Goal: Task Accomplishment & Management: Complete application form

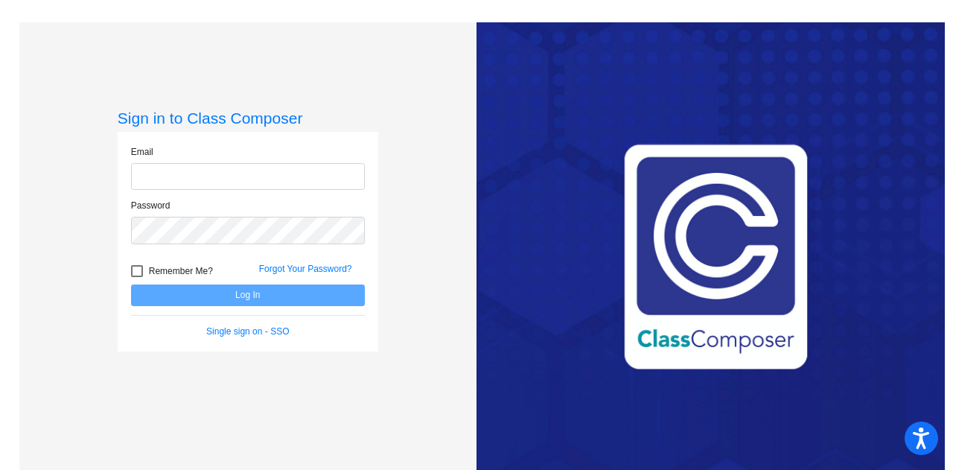
type input "[PERSON_NAME][EMAIL_ADDRESS][PERSON_NAME][DOMAIN_NAME]"
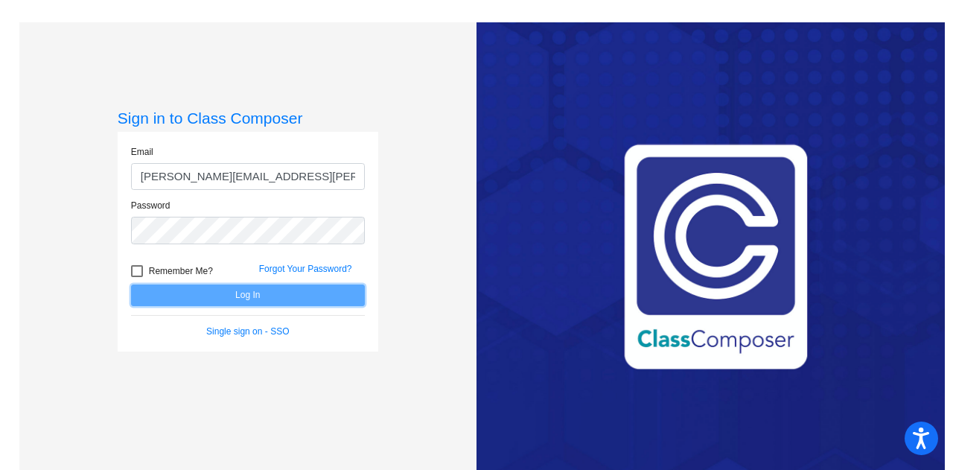
click at [213, 299] on button "Log In" at bounding box center [248, 295] width 234 height 22
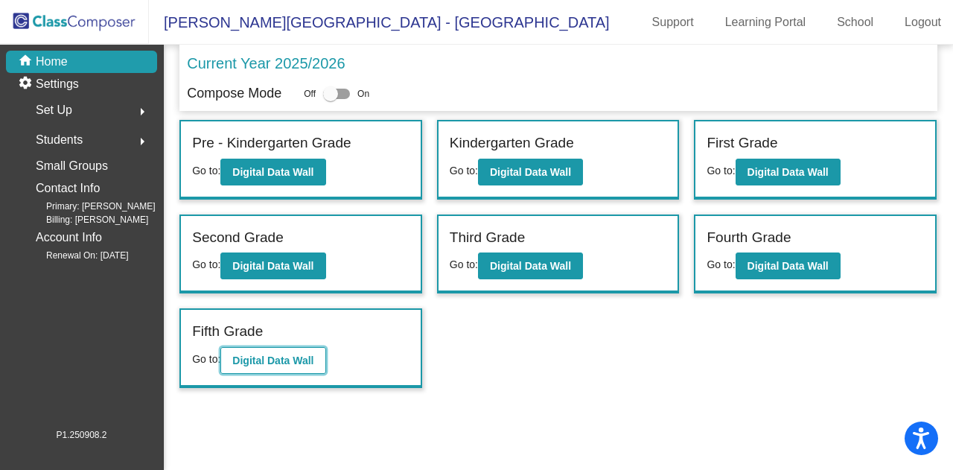
click at [287, 359] on b "Digital Data Wall" at bounding box center [272, 360] width 81 height 12
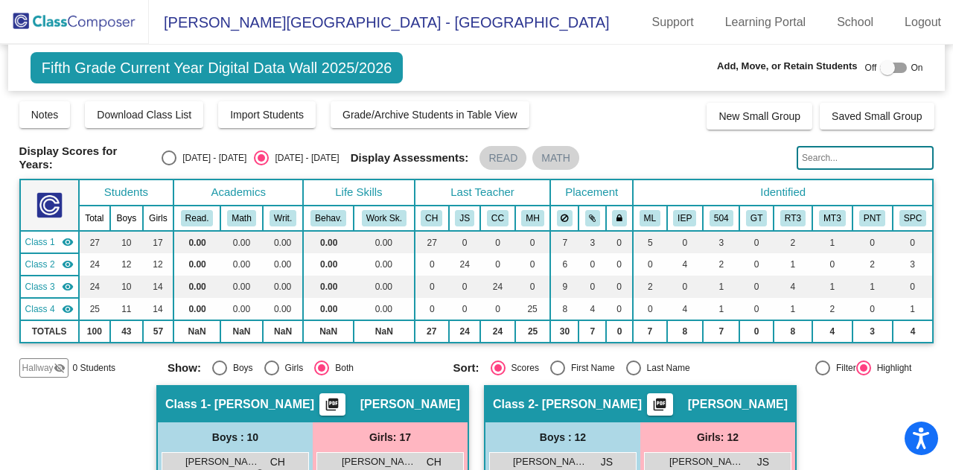
click at [826, 156] on input "text" at bounding box center [864, 158] width 137 height 24
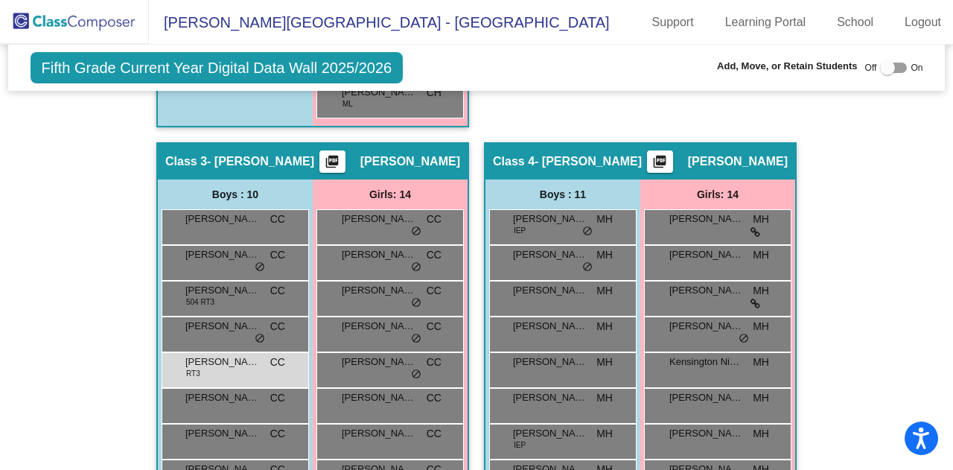
scroll to position [902, 0]
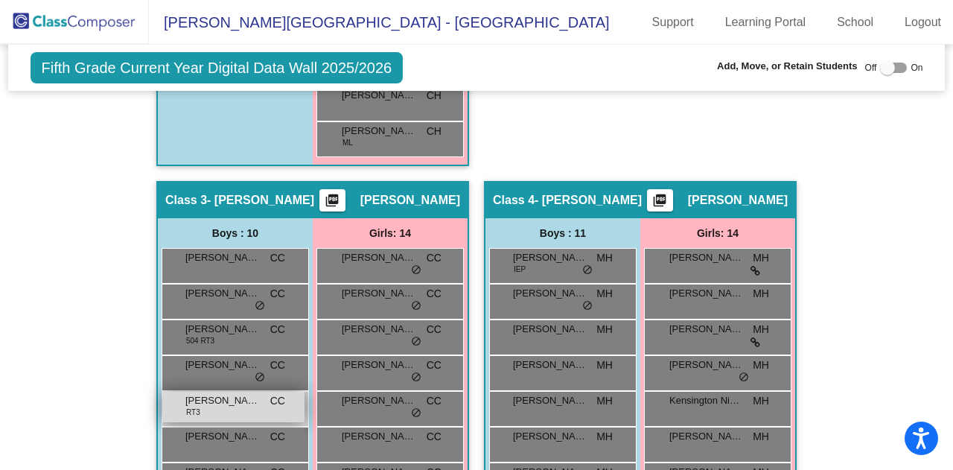
type input "hunter"
click at [200, 403] on div "[PERSON_NAME] RT3 CC lock do_not_disturb_alt" at bounding box center [233, 407] width 142 height 31
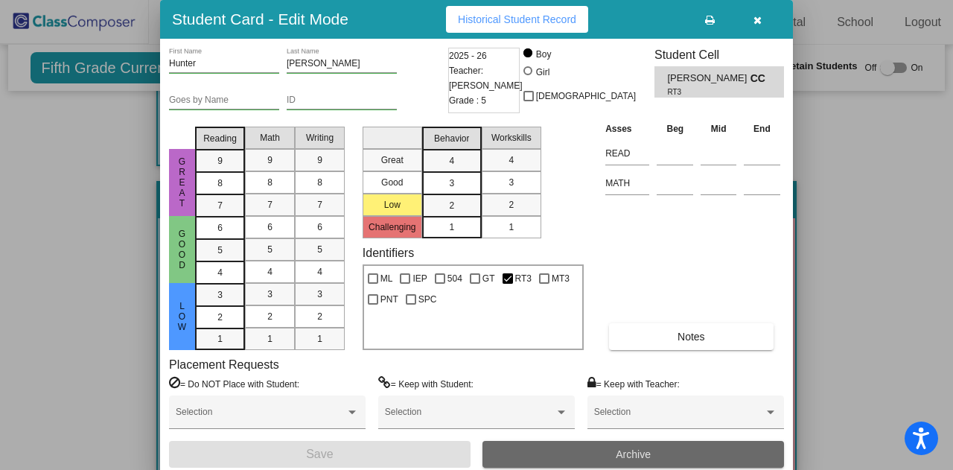
click at [560, 452] on button "Archive" at bounding box center [632, 454] width 301 height 27
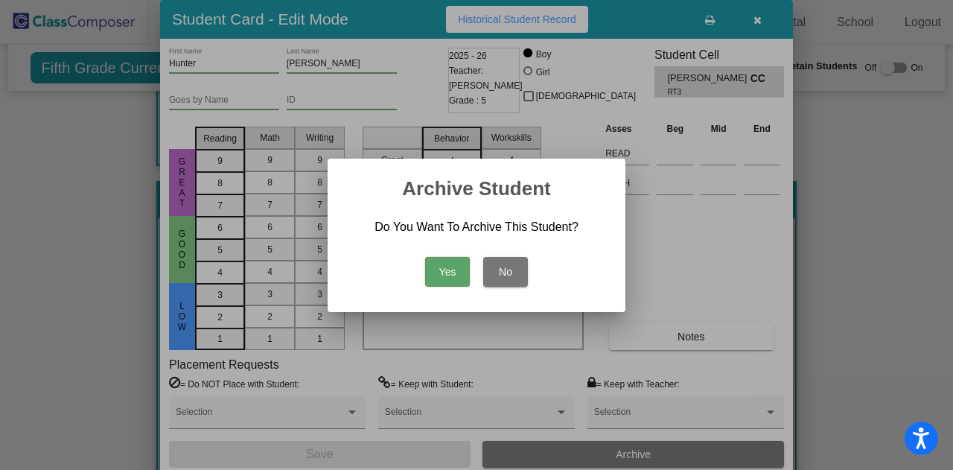
click at [437, 271] on button "Yes" at bounding box center [447, 272] width 45 height 30
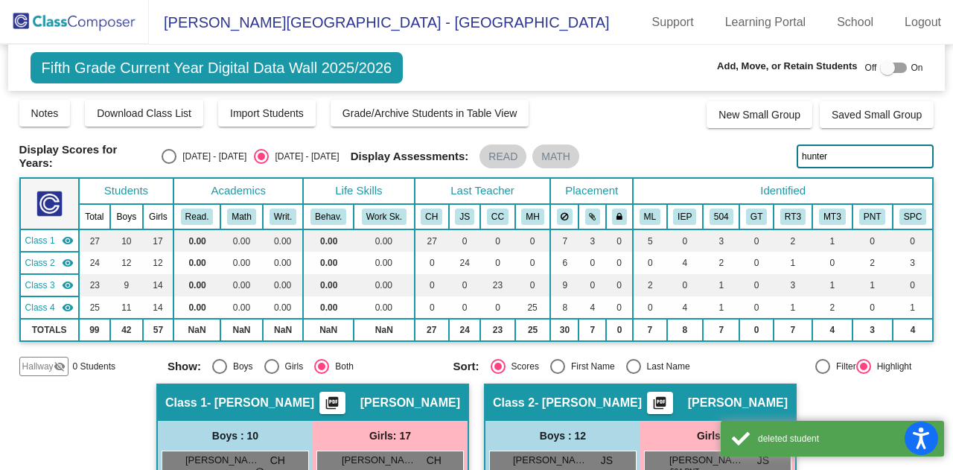
scroll to position [0, 0]
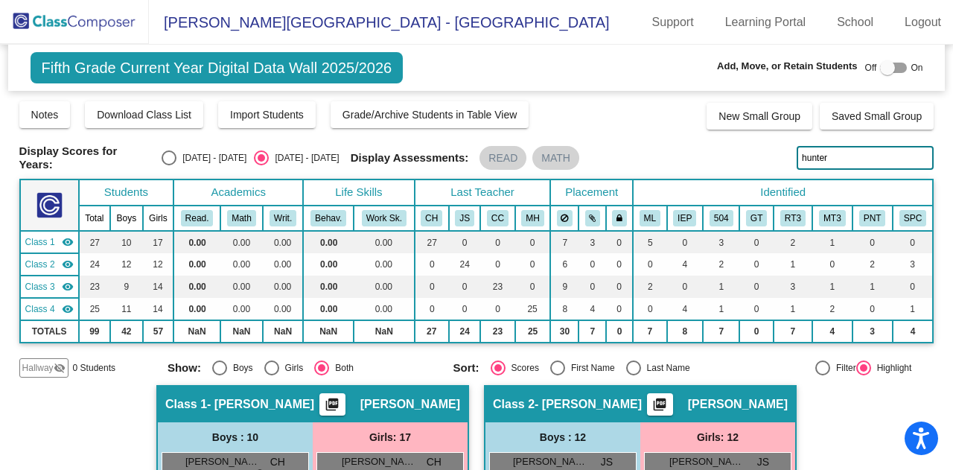
click at [849, 147] on input "hunter" at bounding box center [864, 158] width 137 height 24
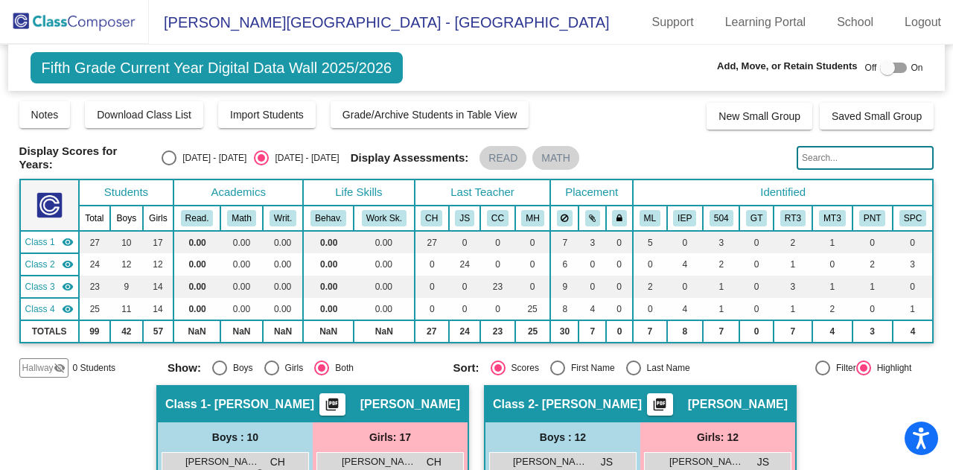
click at [89, 16] on img at bounding box center [74, 22] width 149 height 44
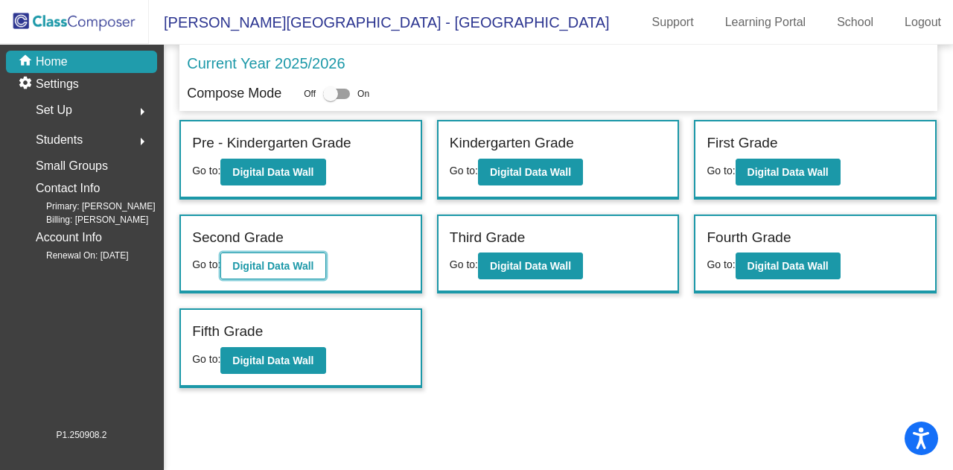
click at [265, 255] on button "Digital Data Wall" at bounding box center [272, 265] width 105 height 27
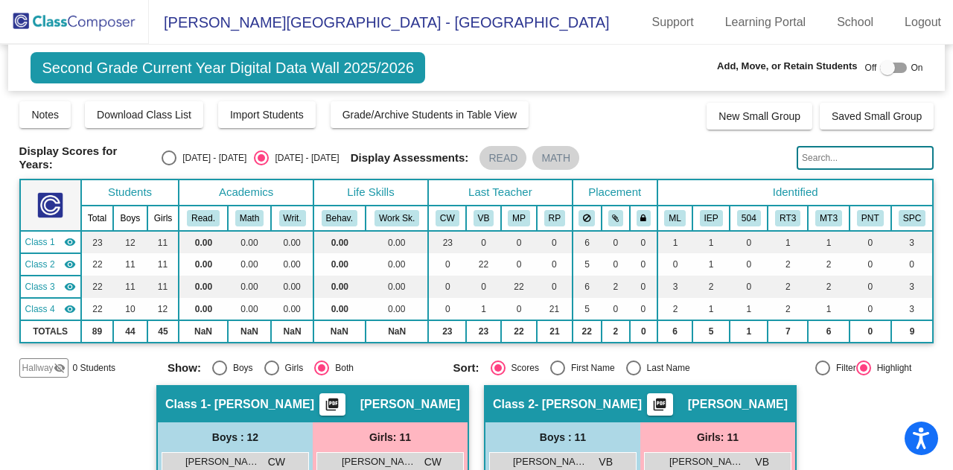
click at [890, 70] on div at bounding box center [893, 68] width 27 height 10
checkbox input "true"
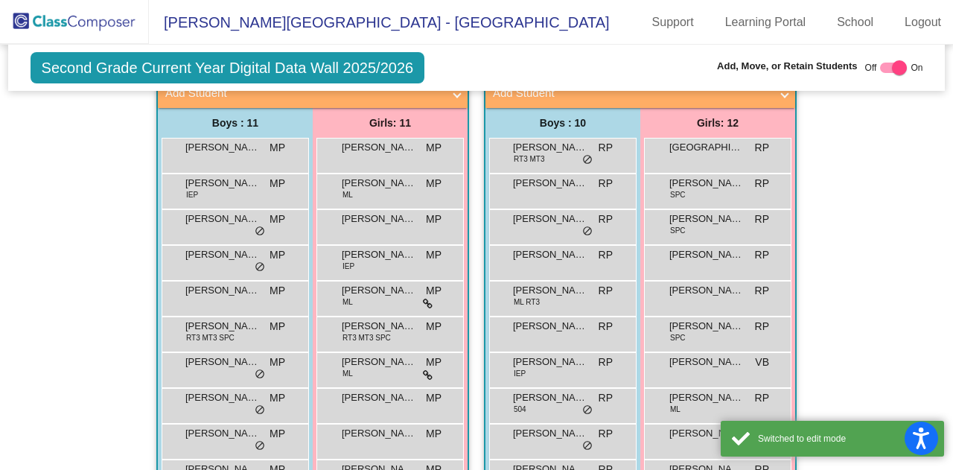
scroll to position [744, 0]
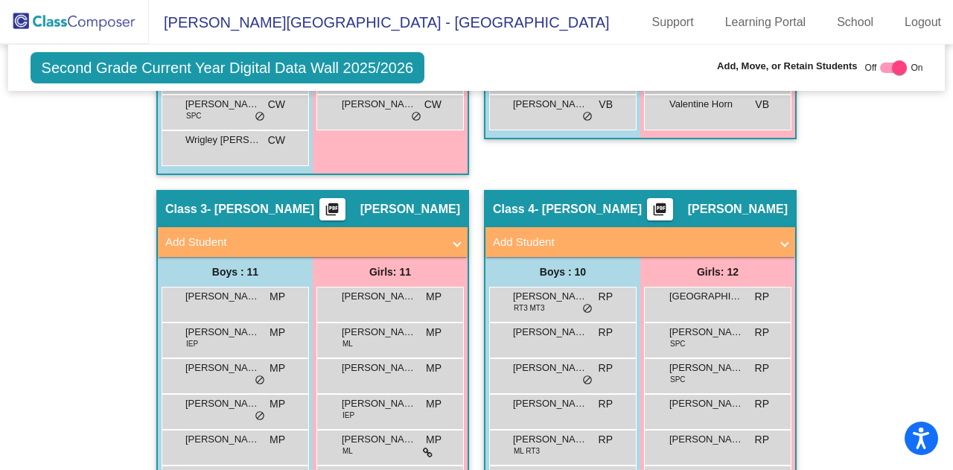
click at [362, 234] on mat-panel-title "Add Student" at bounding box center [303, 242] width 277 height 17
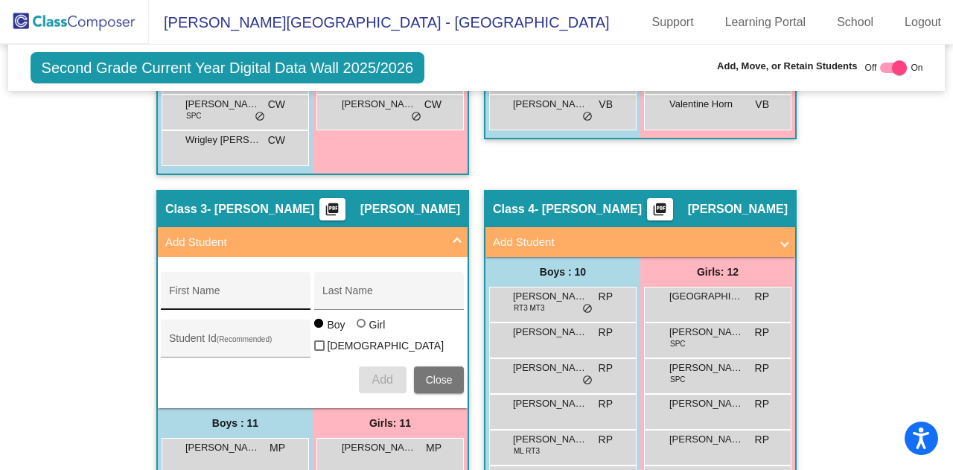
click at [252, 296] on input "First Name" at bounding box center [236, 296] width 134 height 12
type input "[PERSON_NAME]"
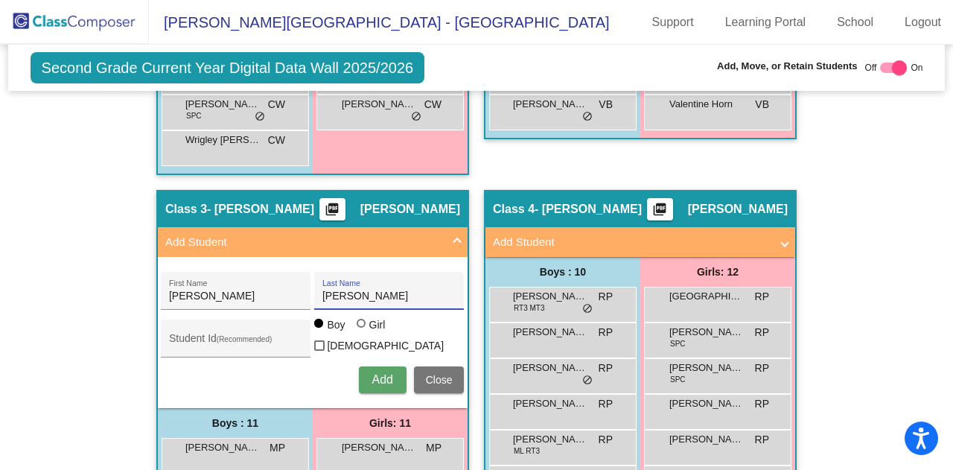
type input "[PERSON_NAME]"
click at [374, 373] on span "Add" at bounding box center [381, 379] width 21 height 13
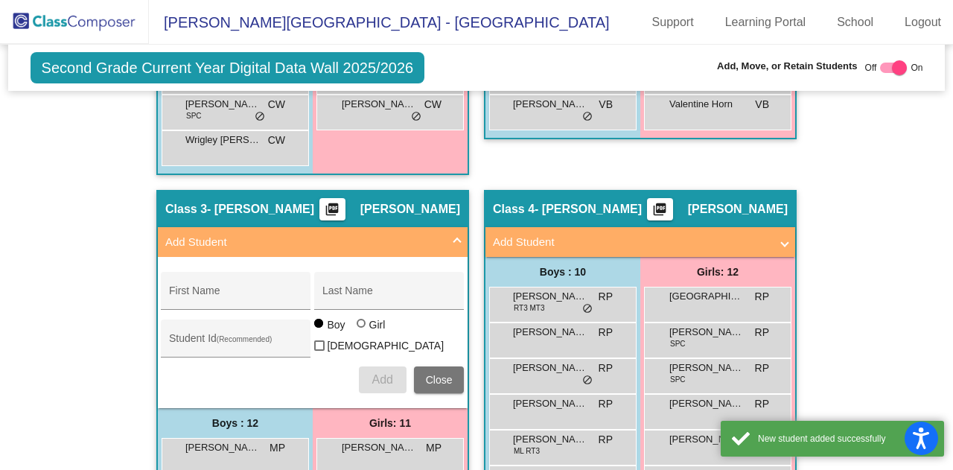
click at [74, 7] on img at bounding box center [74, 22] width 149 height 44
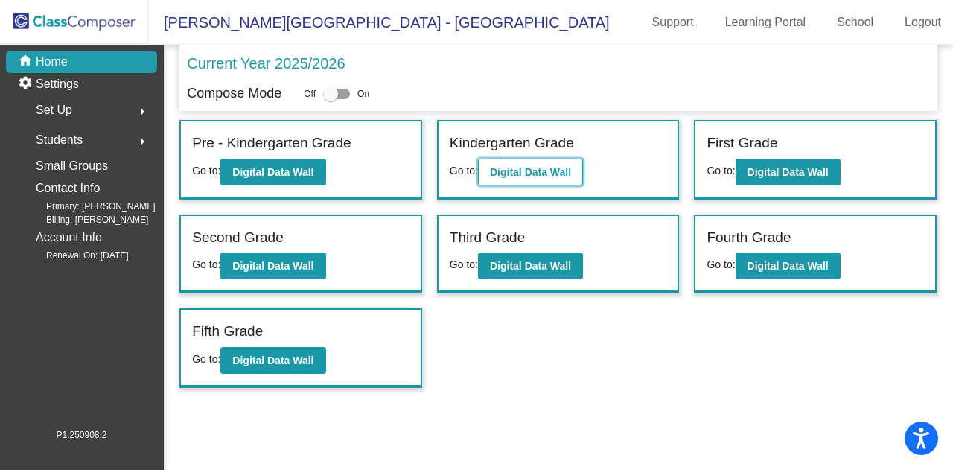
click at [509, 171] on b "Digital Data Wall" at bounding box center [530, 172] width 81 height 12
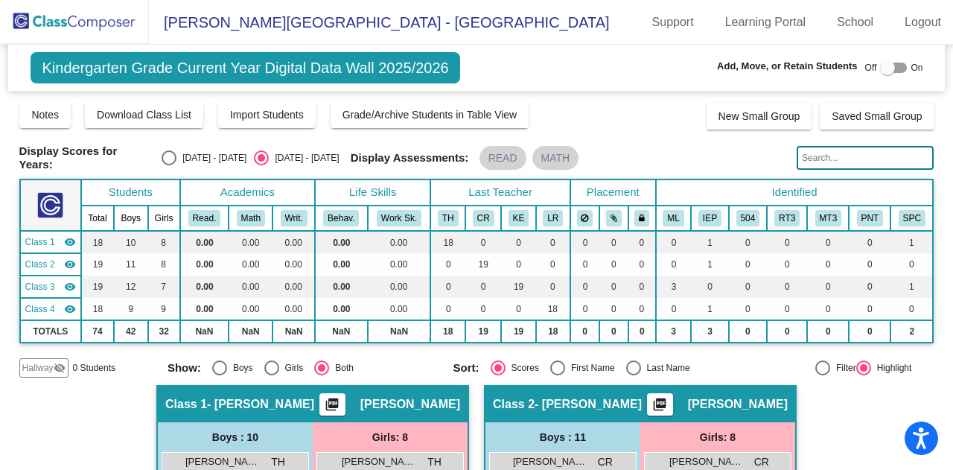
click at [882, 65] on div at bounding box center [887, 67] width 15 height 15
checkbox input "true"
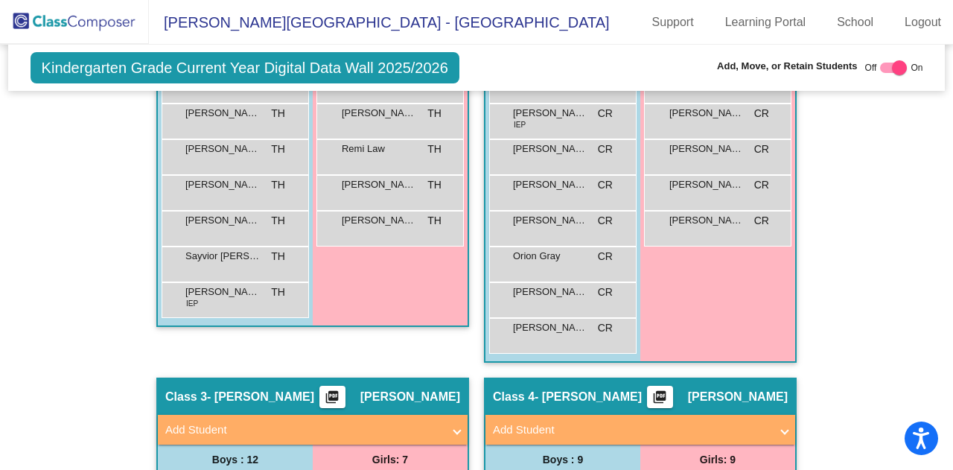
scroll to position [670, 0]
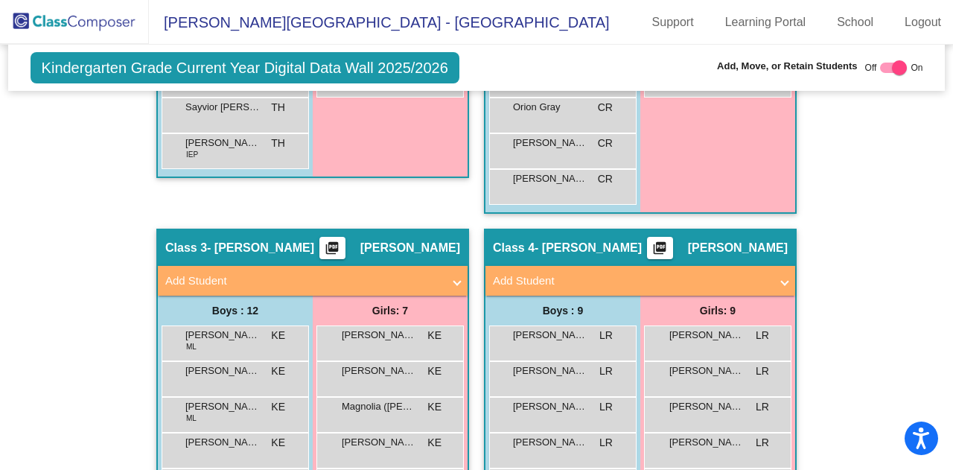
click at [376, 266] on mat-expansion-panel-header "Add Student" at bounding box center [313, 281] width 310 height 30
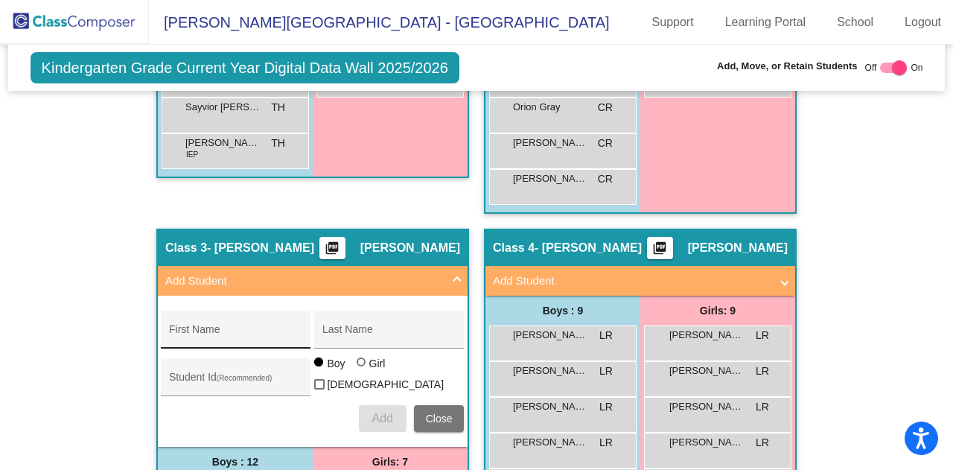
click at [218, 324] on div "First Name" at bounding box center [236, 334] width 134 height 31
type input "[PERSON_NAME]"
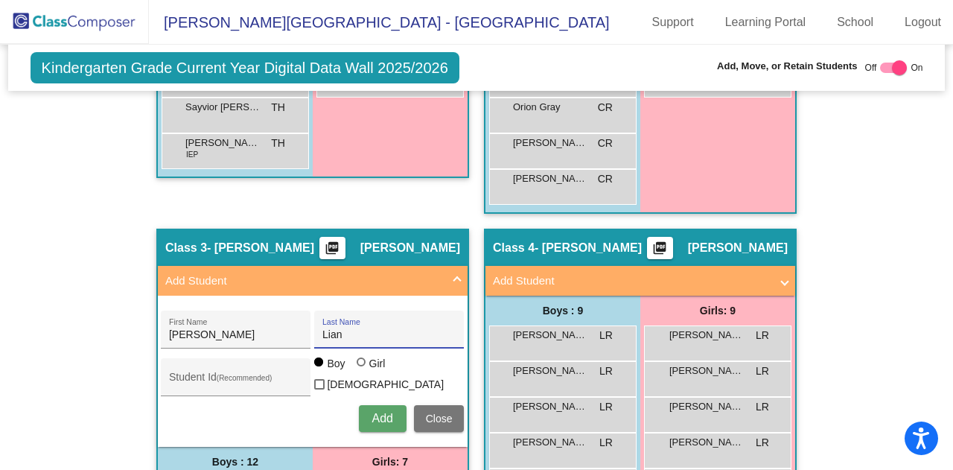
type input "Lian"
click at [384, 412] on span "Add" at bounding box center [381, 418] width 21 height 13
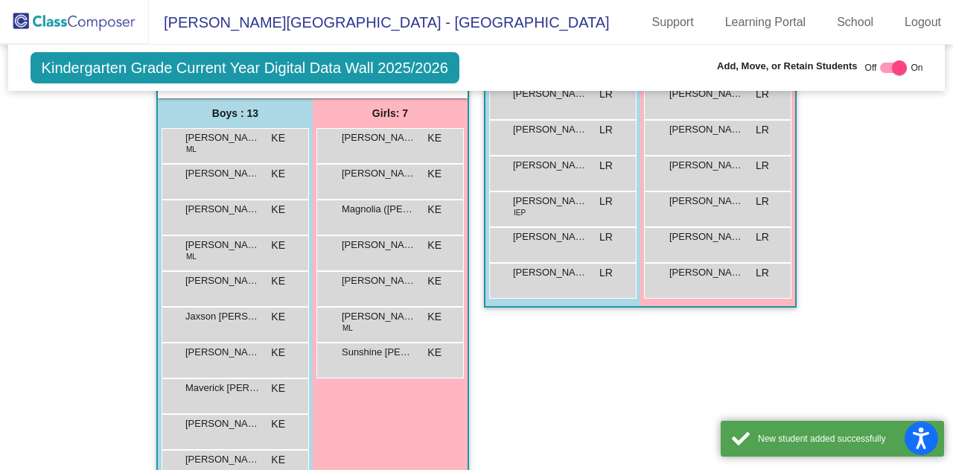
scroll to position [1042, 0]
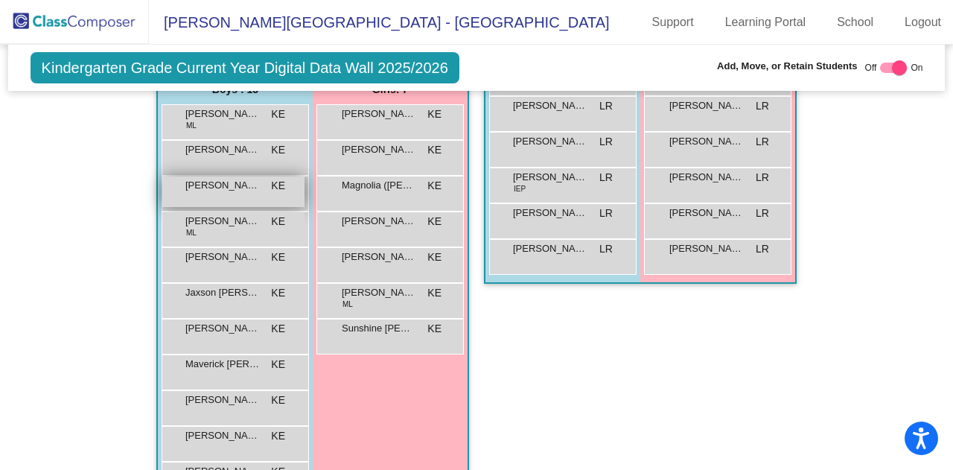
click at [234, 178] on span "[PERSON_NAME]" at bounding box center [222, 185] width 74 height 15
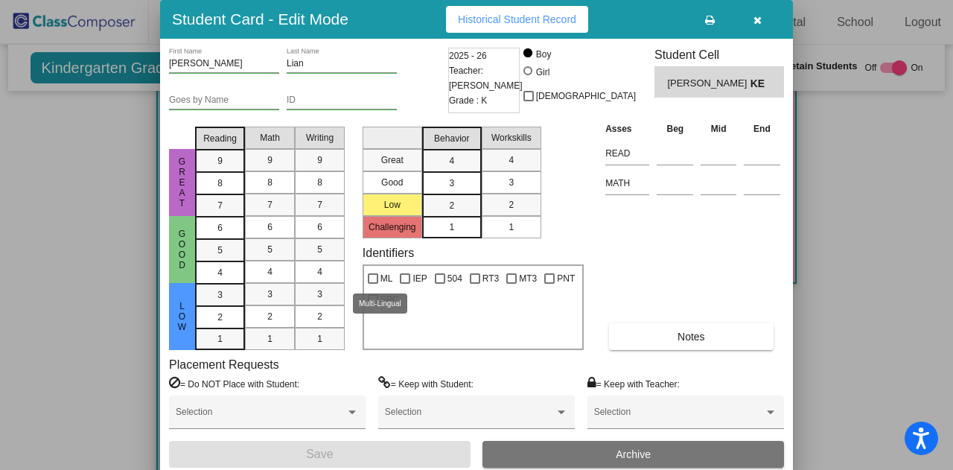
click at [371, 275] on div at bounding box center [373, 278] width 10 height 10
click at [372, 284] on input "ML" at bounding box center [372, 284] width 1 height 1
checkbox input "true"
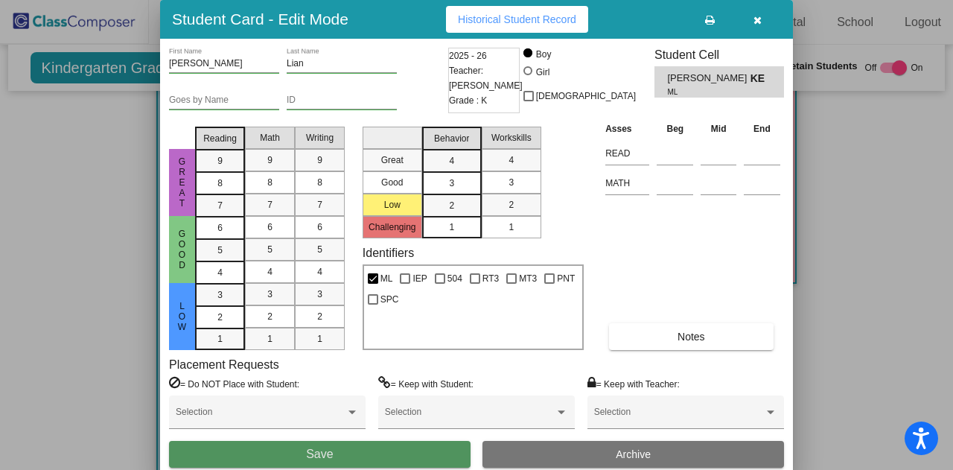
click at [336, 446] on button "Save" at bounding box center [319, 454] width 301 height 27
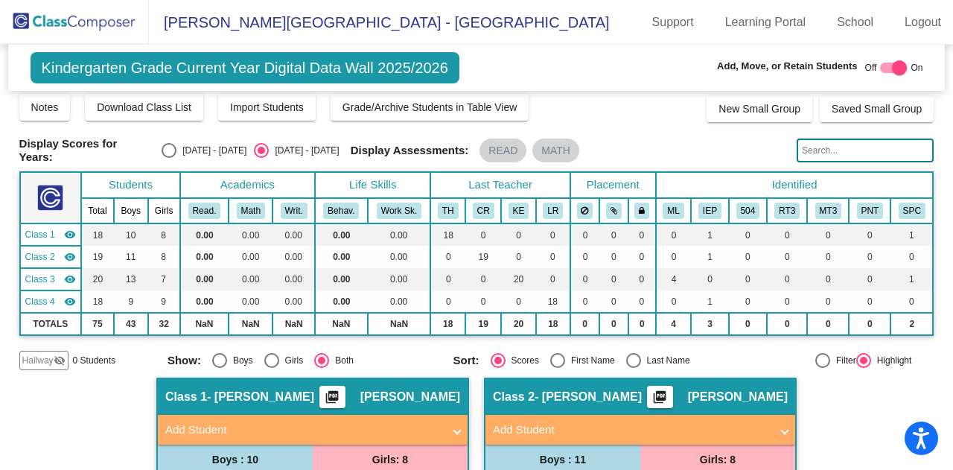
scroll to position [5, 0]
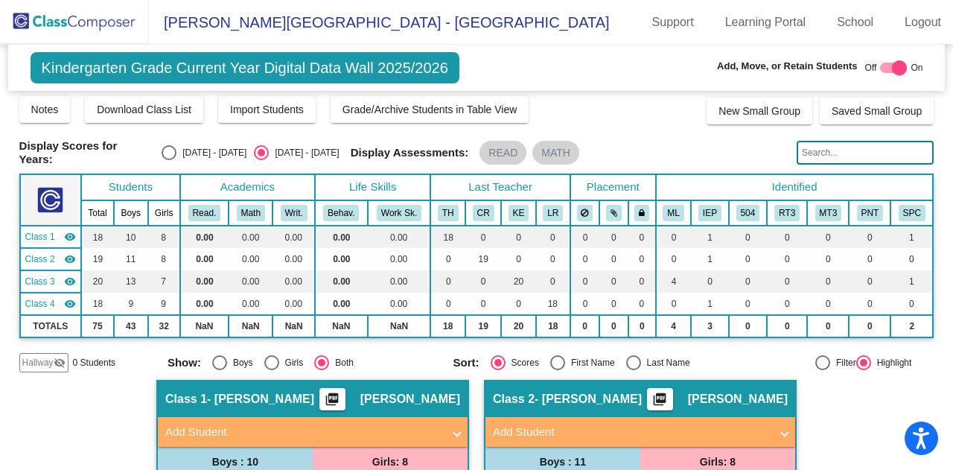
click at [92, 25] on img at bounding box center [74, 22] width 149 height 44
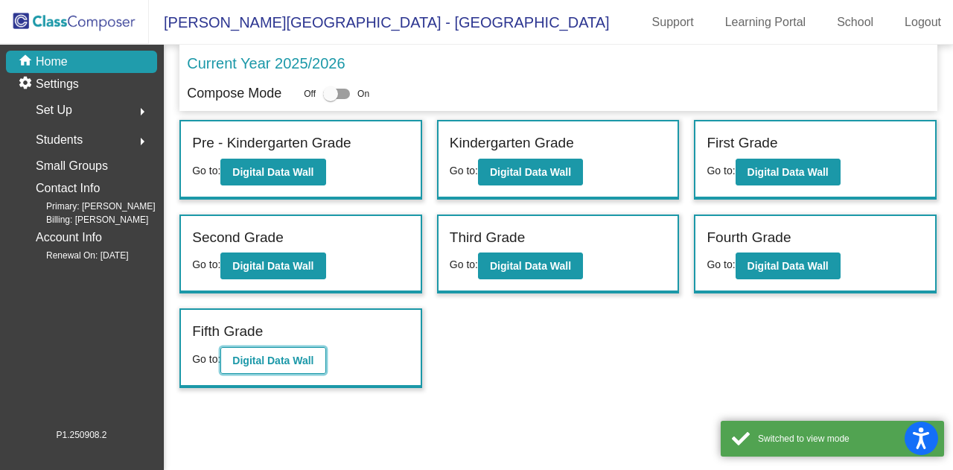
click at [301, 354] on b "Digital Data Wall" at bounding box center [272, 360] width 81 height 12
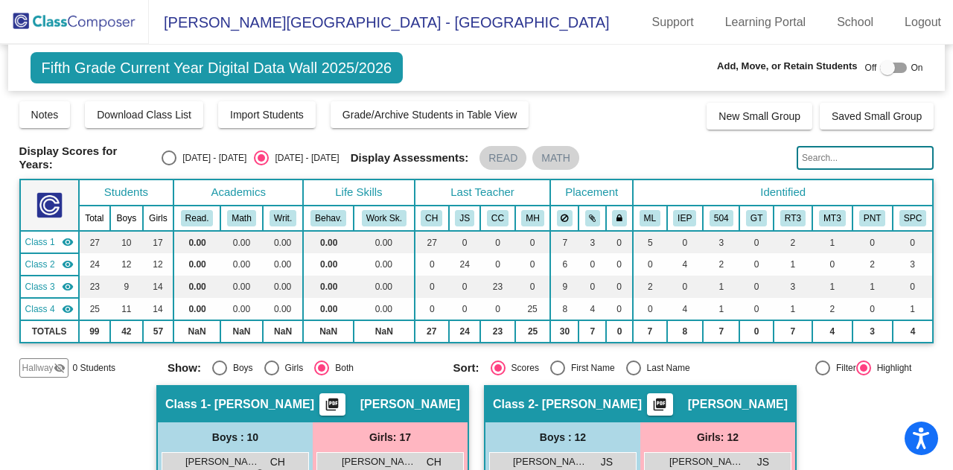
click at [805, 153] on input "text" at bounding box center [864, 158] width 137 height 24
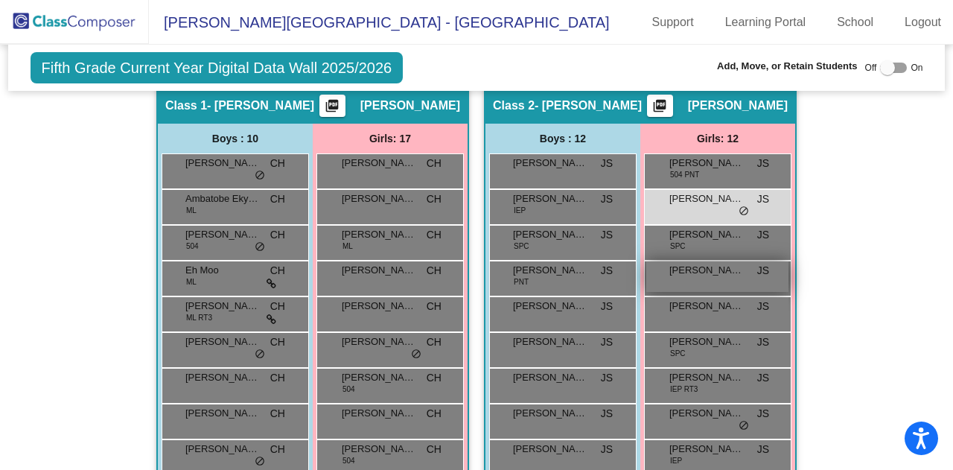
scroll to position [595, 0]
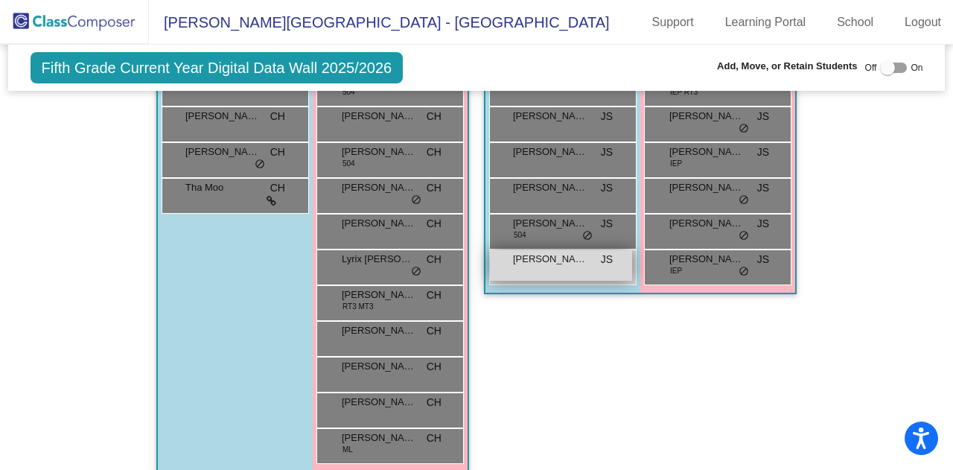
type input "[PERSON_NAME]"
click at [537, 259] on span "[PERSON_NAME]" at bounding box center [550, 259] width 74 height 15
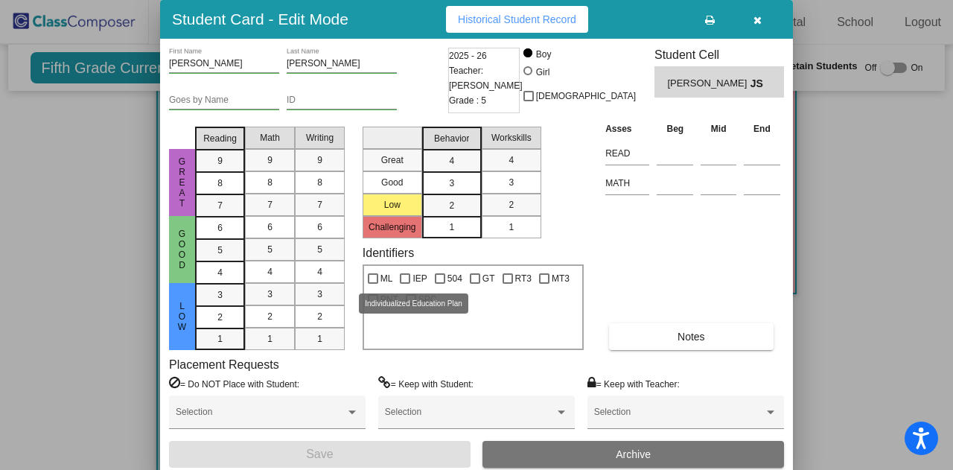
click at [408, 276] on div at bounding box center [405, 278] width 10 height 10
click at [405, 284] on input "IEP" at bounding box center [404, 284] width 1 height 1
checkbox input "true"
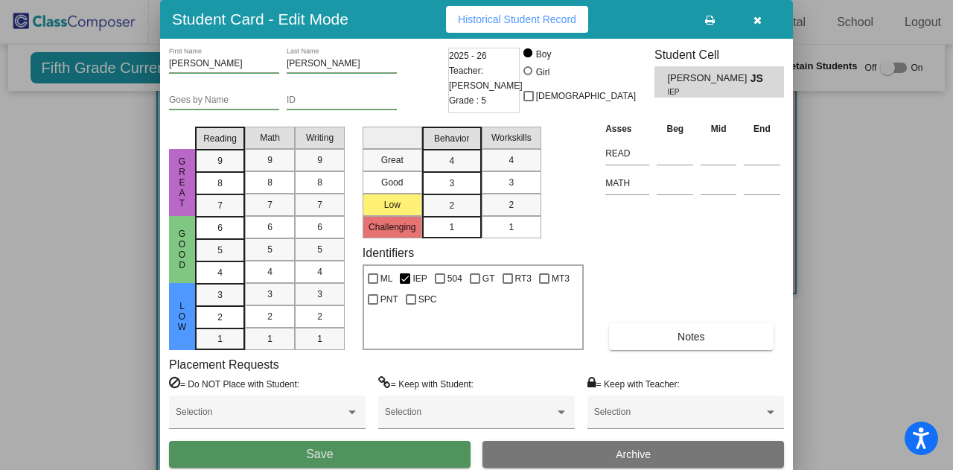
click at [323, 451] on span "Save" at bounding box center [319, 453] width 27 height 13
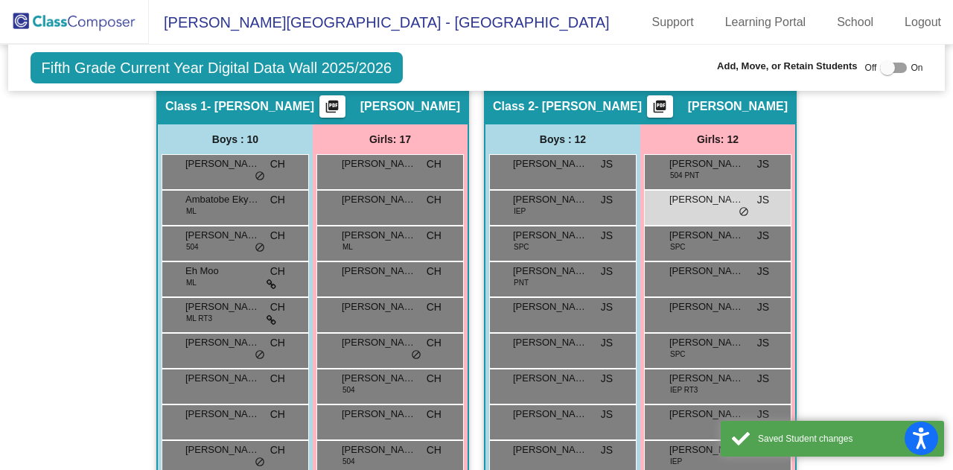
scroll to position [0, 0]
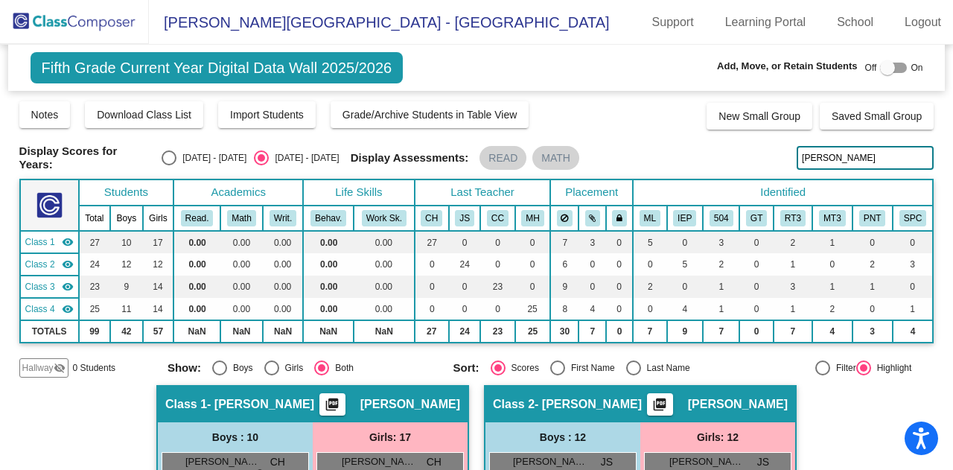
click at [825, 156] on input "[PERSON_NAME]" at bounding box center [864, 158] width 137 height 24
